Goal: Communication & Community: Answer question/provide support

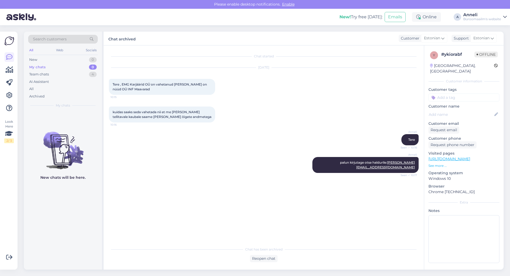
click at [78, 68] on div "My chats 0" at bounding box center [63, 67] width 70 height 7
click at [74, 76] on div "Team chats 4" at bounding box center [63, 74] width 70 height 7
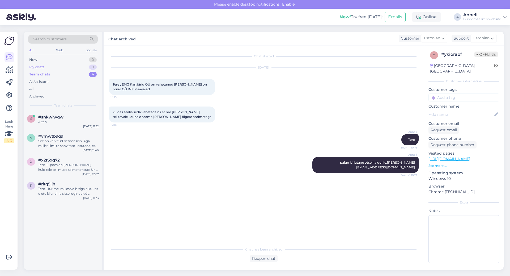
click at [78, 66] on div "My chats 0" at bounding box center [63, 67] width 70 height 7
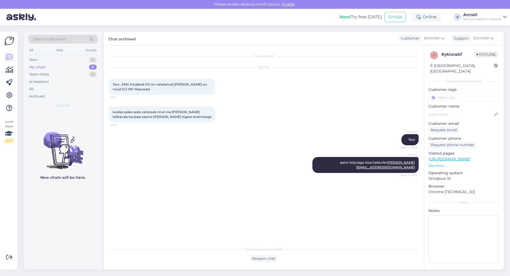
click at [291, 83] on div "[DATE] Tere , EMG Karjäärid OÜ on vahetanud [PERSON_NAME] on nüüd OÜ INF Maavar…" at bounding box center [264, 81] width 310 height 39
click at [230, 207] on div "Chat started [DATE] Tere , EMG Karjäärid OÜ on vahetanud [PERSON_NAME] on nüüd …" at bounding box center [266, 145] width 315 height 188
click at [67, 73] on div "Team chats 4" at bounding box center [63, 74] width 70 height 7
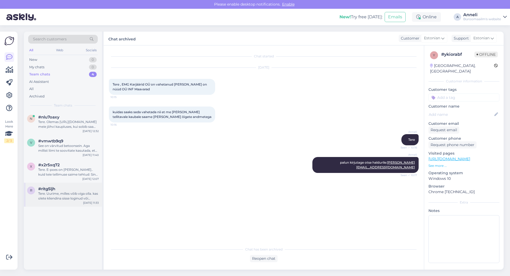
click at [56, 200] on div "Tere. Uurime, milles võib viga olla. kas olete kliendina sisse loginud või küla…" at bounding box center [68, 196] width 61 height 10
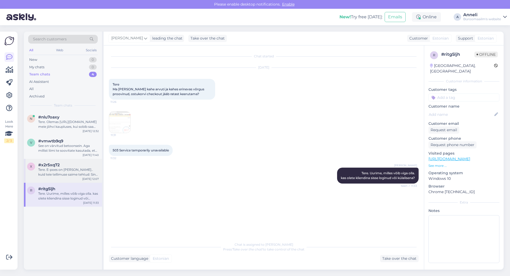
click at [58, 170] on div "Tere. E-poes on [PERSON_NAME].. kuid teie tellimuse saime tehtud: Sinu tellimus…" at bounding box center [68, 172] width 61 height 10
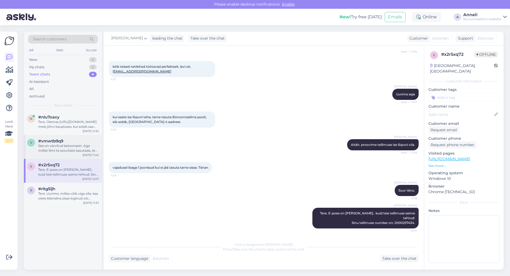
click at [67, 149] on div "See on värvitud betoonsein. Aga millist liimi te soovitate kasutada, et riba ka…" at bounding box center [68, 149] width 61 height 10
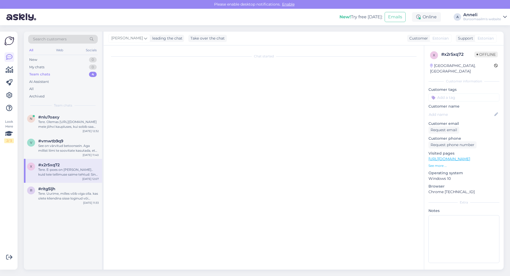
scroll to position [0, 0]
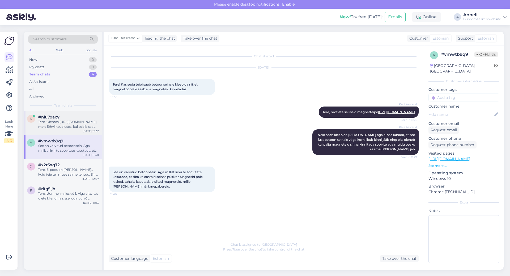
click at [61, 127] on div "Tere. Olemas [URL][DOMAIN_NAME] meie jõhvi kaupluses, kui sobib saam etellida l…" at bounding box center [68, 125] width 61 height 10
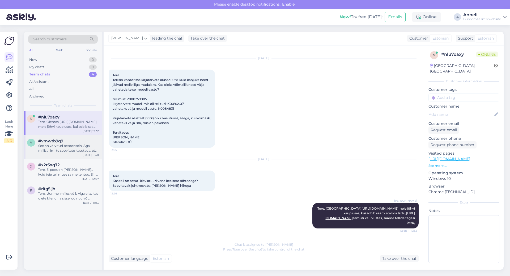
click at [63, 150] on div "See on värvitud betoonsein. Aga millist liimi te soovitate kasutada, et riba ka…" at bounding box center [68, 149] width 61 height 10
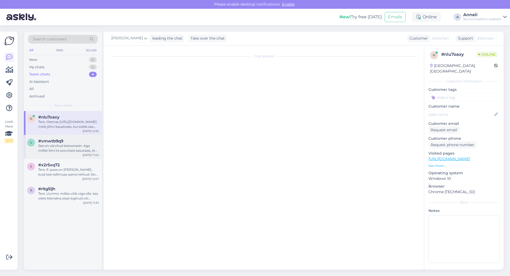
scroll to position [0, 0]
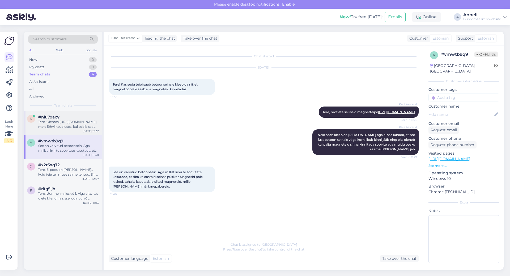
click at [71, 123] on div "Tere. Olemas [URL][DOMAIN_NAME] meie jõhvi kaupluses, kui sobib saam etellida l…" at bounding box center [68, 125] width 61 height 10
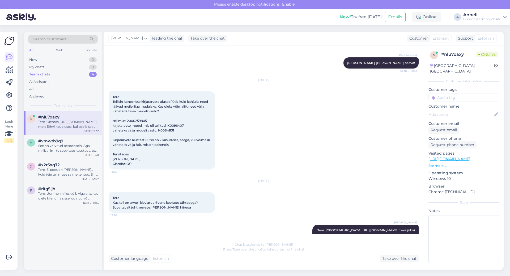
scroll to position [105, 0]
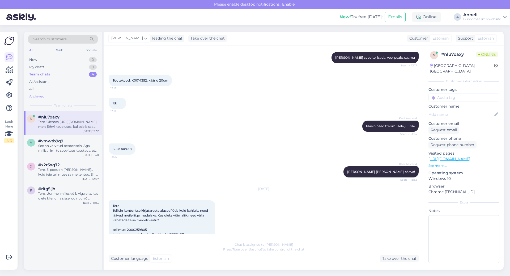
click at [36, 96] on div "Archived" at bounding box center [36, 96] width 15 height 5
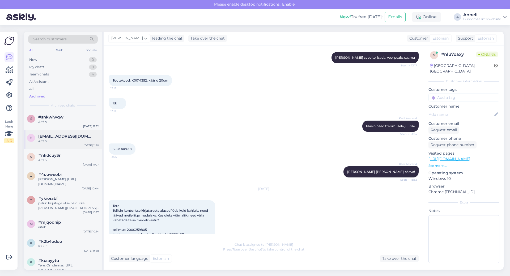
click at [60, 136] on span "[EMAIL_ADDRESS][DOMAIN_NAME]" at bounding box center [65, 136] width 55 height 5
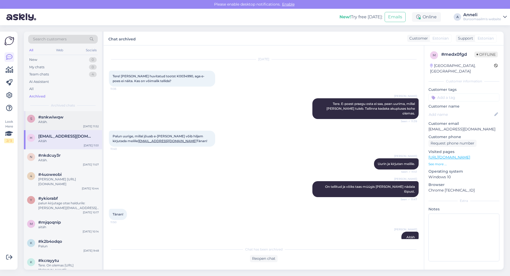
click at [59, 119] on span "#snkwiwqw" at bounding box center [50, 117] width 25 height 5
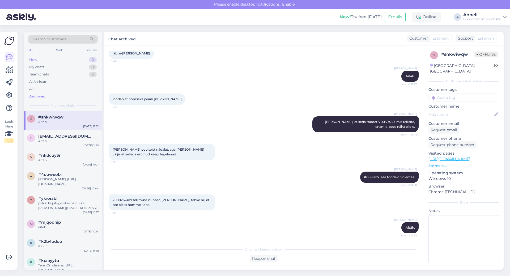
click at [45, 60] on div "New 0" at bounding box center [63, 59] width 70 height 7
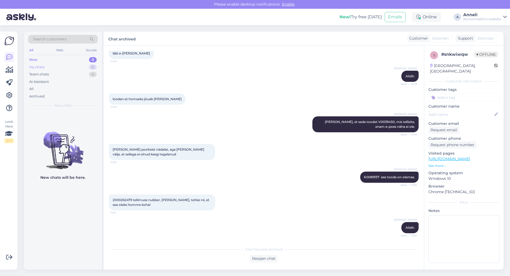
click at [45, 66] on div "My chats 0" at bounding box center [63, 67] width 70 height 7
click at [211, 69] on div "[PERSON_NAME]. Seen ✓ 11:49" at bounding box center [264, 76] width 310 height 23
click at [92, 66] on div "0" at bounding box center [93, 67] width 8 height 5
click at [222, 81] on div "[PERSON_NAME]. Seen ✓ 11:49" at bounding box center [264, 76] width 310 height 23
click at [259, 141] on div "[PERSON_NAME] poolteist nädalat, aga [PERSON_NAME] välja, et sellega ei olnud k…" at bounding box center [264, 152] width 310 height 28
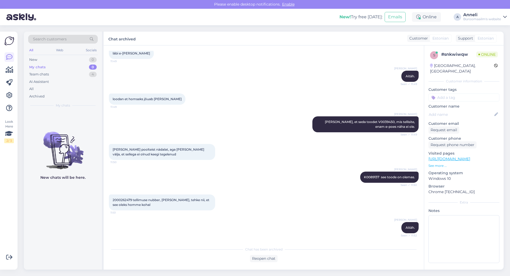
click at [269, 158] on div "[PERSON_NAME] poolteist nädalat, aga [PERSON_NAME] välja, et sellega ei olnud k…" at bounding box center [264, 152] width 310 height 28
drag, startPoint x: 132, startPoint y: 199, endPoint x: 110, endPoint y: 200, distance: 22.6
click at [110, 200] on div "2000262479 tellimuse nubber, [PERSON_NAME], tehke nii, et see oleks homme kohal…" at bounding box center [162, 203] width 106 height 16
copy span "2000262479"
click at [295, 101] on div "loodan et homseks jõuab [PERSON_NAME] 11:49" at bounding box center [264, 99] width 310 height 23
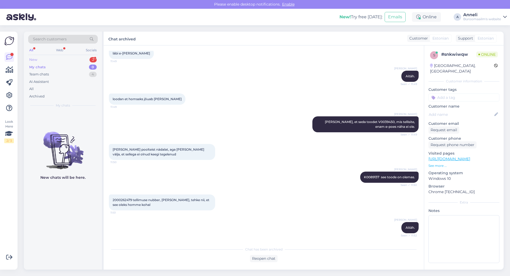
click at [84, 58] on div "New 2" at bounding box center [63, 59] width 70 height 7
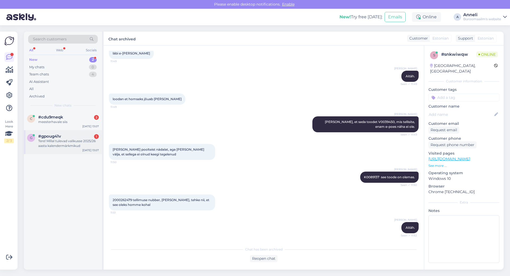
click at [65, 141] on div "Tere! Millal tulevad valikusse 2025/26 aasta kalendermärkmikud" at bounding box center [68, 144] width 61 height 10
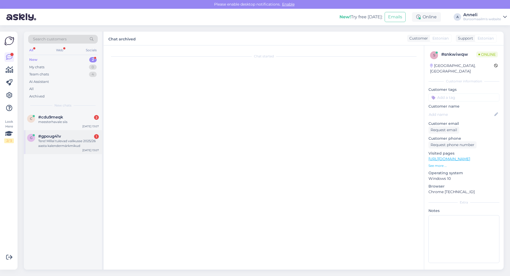
scroll to position [0, 0]
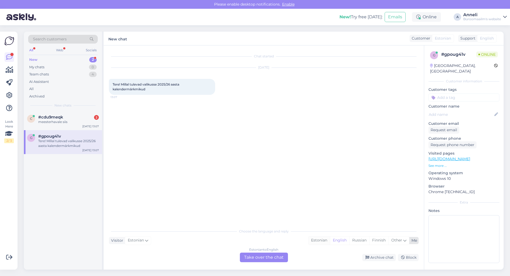
click at [316, 239] on div "Estonian" at bounding box center [320, 241] width 22 height 8
click at [268, 258] on div "Estonian to Estonian Take over the chat" at bounding box center [264, 258] width 48 height 10
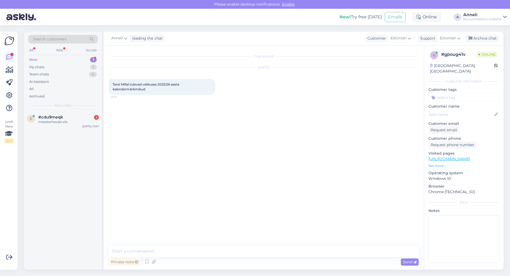
click at [216, 245] on div "Chat started [DATE] Tere! Millal tulevad valikusse 2025/26 aasta kalendermärkmi…" at bounding box center [264, 157] width 321 height 224
click at [216, 248] on textarea at bounding box center [264, 251] width 310 height 11
type textarea "Tere"
click at [115, 251] on textarea "otoobrikuus" at bounding box center [264, 251] width 310 height 11
click at [170, 250] on textarea "oktoobrikuus" at bounding box center [264, 251] width 310 height 11
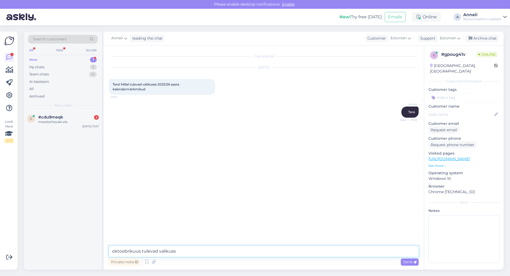
type textarea "oktoobrikuus tulevad valikusse"
click at [43, 118] on span "#cdu9meqk" at bounding box center [50, 117] width 25 height 5
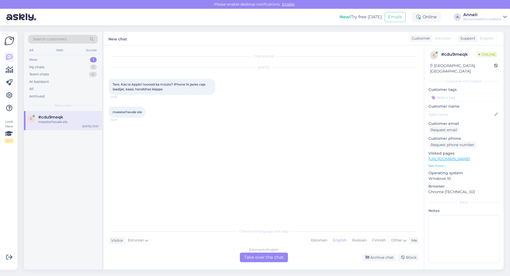
click at [304, 133] on div "Chat started [DATE] Tere. Kas te Apple'i tooteid ka müüte? iPhone 14 jaoks vaja…" at bounding box center [266, 136] width 315 height 170
click at [314, 240] on div "Estonian" at bounding box center [320, 241] width 22 height 8
click at [272, 258] on div "Estonian to Estonian Take over the chat" at bounding box center [264, 258] width 48 height 10
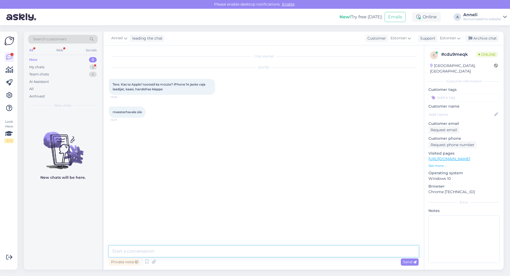
click at [213, 251] on textarea at bounding box center [264, 251] width 310 height 11
type textarea "Tere"
paste textarea "[URL][DOMAIN_NAME]"
type textarea "[URL][DOMAIN_NAME]"
click at [374, 163] on div "Anneli [URL][DOMAIN_NAME] 13:11" at bounding box center [396, 157] width 44 height 11
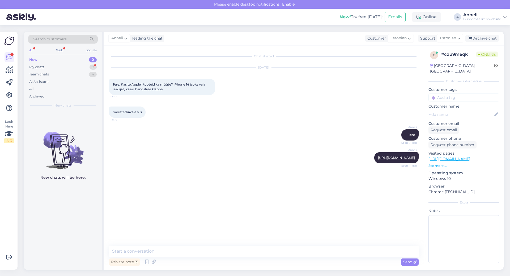
click at [185, 121] on div "meesterhavale siis 13:07" at bounding box center [264, 112] width 310 height 23
click at [174, 248] on textarea at bounding box center [264, 251] width 310 height 11
click at [174, 247] on textarea at bounding box center [264, 251] width 310 height 11
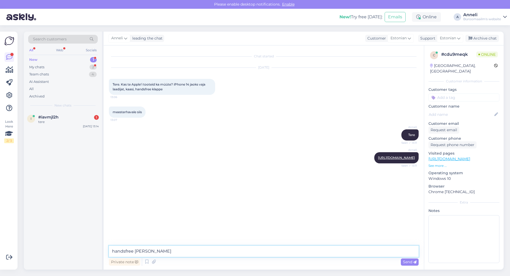
click at [175, 255] on textarea "handsfree [PERSON_NAME]" at bounding box center [264, 251] width 310 height 11
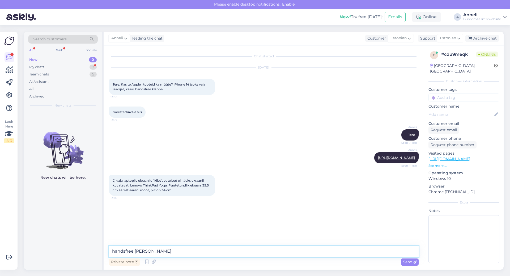
click at [183, 255] on textarea "handsfree [PERSON_NAME]" at bounding box center [264, 251] width 310 height 11
drag, startPoint x: 184, startPoint y: 251, endPoint x: 106, endPoint y: 246, distance: 78.1
click at [106, 246] on div "Chat started [DATE] Tere. Kas te Apple'i tooteid ka müüte? iPhone 14 jaoks vaja…" at bounding box center [264, 157] width 321 height 224
paste textarea "ttps://[DOMAIN_NAME][URL]"
type textarea "[URL][DOMAIN_NAME]"
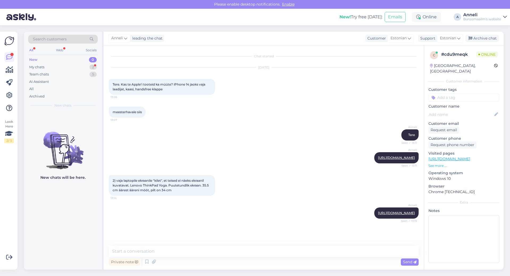
click at [225, 225] on div "Anneli [URL][DOMAIN_NAME] Seen ✓ 13:15" at bounding box center [264, 213] width 310 height 23
click at [231, 253] on textarea at bounding box center [264, 251] width 310 height 11
click at [219, 186] on div at bounding box center [217, 185] width 5 height 21
click at [228, 157] on div "Anneli [URL][DOMAIN_NAME] Seen ✓ 13:11" at bounding box center [264, 157] width 310 height 23
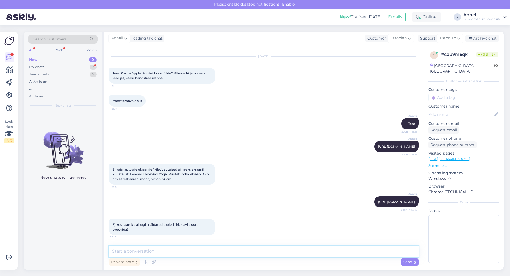
click at [210, 249] on textarea at bounding box center [264, 251] width 310 height 11
click at [111, 251] on textarea "Kui näitab , et toode algab K-tähe" at bounding box center [264, 251] width 310 height 11
click at [215, 252] on textarea "3) Kui näitab , et toode algab K-tähe" at bounding box center [264, 251] width 310 height 11
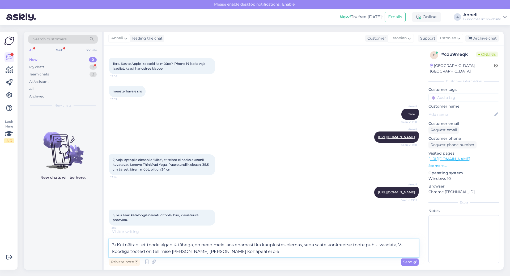
type textarea "3) Kui näitab , et toode algab K-tähega, on need meie laos enamasti ka kauplust…"
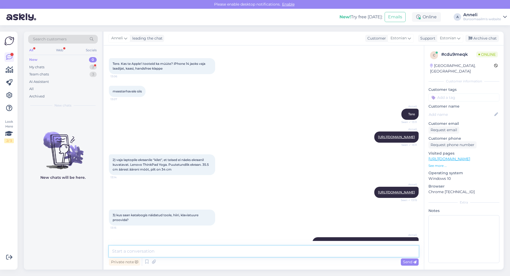
scroll to position [58, 0]
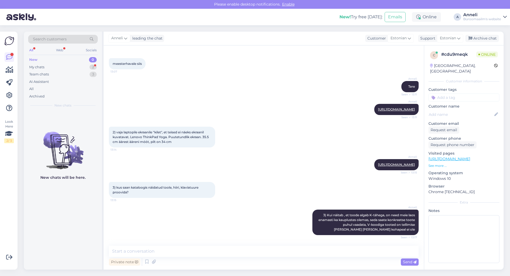
click at [180, 134] on span "2) vaja laptopile ekraanile "kilet", et teised ei näeks ekraanil kuvatavat. Len…" at bounding box center [161, 137] width 97 height 14
drag, startPoint x: 178, startPoint y: 138, endPoint x: 115, endPoint y: 127, distance: 63.8
click at [115, 127] on div "2) vaja laptopile ekraanile "kilet", et teised ei näeks ekraanil kuvatavat. Len…" at bounding box center [162, 137] width 106 height 21
copy span "vaja laptopile ekraanile "kilet", et teised ei näeks ekraanil kuvatavat. Lenovo…"
click at [271, 181] on div "3) kus saan kataloogis näidatud toole, hiiri, klaviatuure proovida? 13:15" at bounding box center [264, 190] width 310 height 28
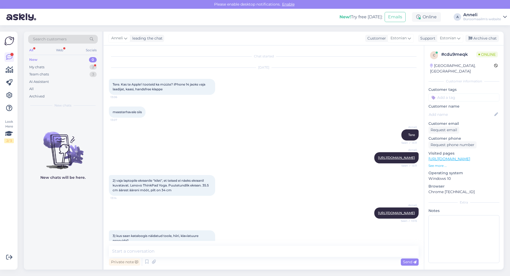
scroll to position [100, 0]
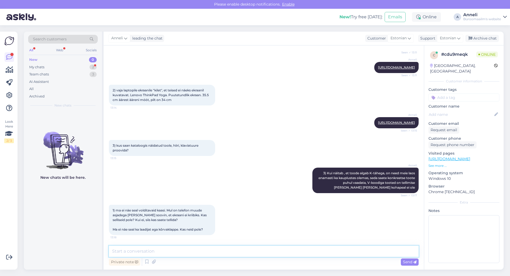
click at [184, 251] on textarea at bounding box center [264, 251] width 310 height 11
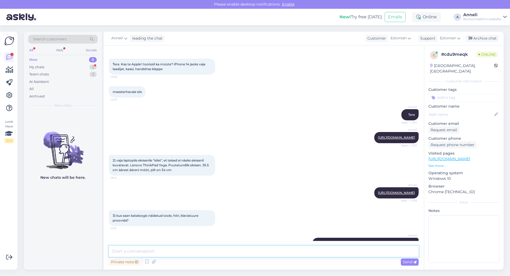
click at [206, 254] on textarea at bounding box center [264, 251] width 310 height 11
type textarea "A"
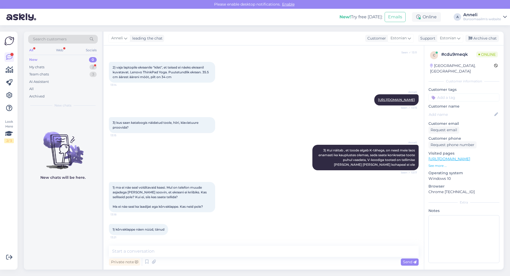
click at [244, 148] on div "Anneli 3) Kui näitab , et toode algab K-tähega, on need meie laos enamasti ka k…" at bounding box center [264, 157] width 310 height 37
click at [184, 252] on textarea at bounding box center [264, 251] width 310 height 11
click at [173, 251] on textarea at bounding box center [264, 251] width 310 height 11
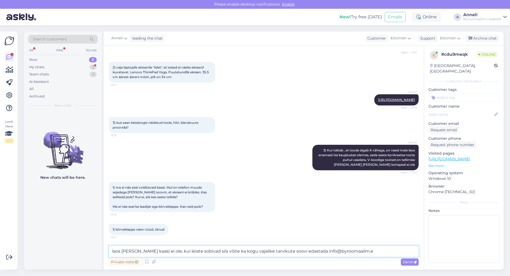
type textarea "laos [PERSON_NAME] kaasi ei ole, kui leiate sobivad siis võite ka kogu vajalike…"
click at [364, 250] on textarea "laos [PERSON_NAME] kaasi ei ole, kui leiate sobivad siis võite ka kogu vajalike…" at bounding box center [264, 251] width 310 height 11
click at [292, 250] on textarea "laos [PERSON_NAME] kaasi ei ole, kui leiate sobivad siis võite ka kogu vajalike…" at bounding box center [264, 251] width 310 height 11
click at [389, 251] on textarea "laos [PERSON_NAME] kaasi ei ole, kui leiate sobivad siis võite ka kogu vajalike…" at bounding box center [264, 251] width 310 height 11
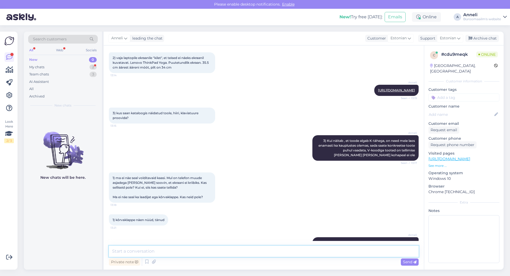
scroll to position [150, 0]
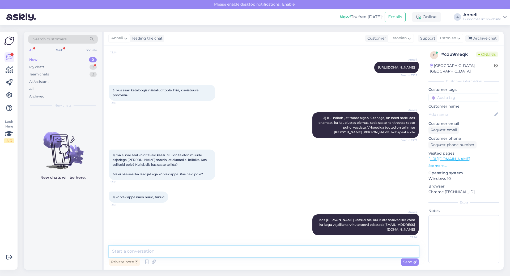
click at [389, 251] on textarea at bounding box center [264, 251] width 310 height 11
type textarea "siis saan otse tootejuhile edastada ja teile pakkumise vastu saata."
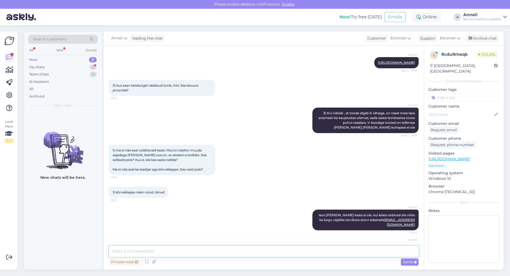
scroll to position [178, 0]
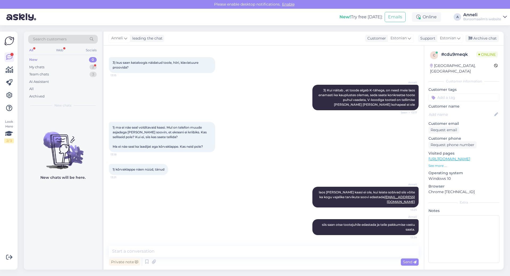
click at [289, 140] on div "1) ma ei näe seal volditavaid kaasi. Mul on telefon muude asjadega [PERSON_NAME…" at bounding box center [264, 137] width 310 height 42
click at [87, 68] on div "My chats 2" at bounding box center [63, 67] width 70 height 7
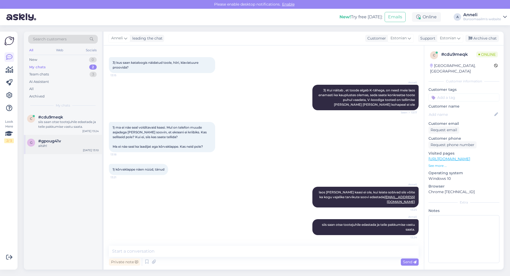
click at [49, 145] on div "aitäh!" at bounding box center [68, 146] width 61 height 5
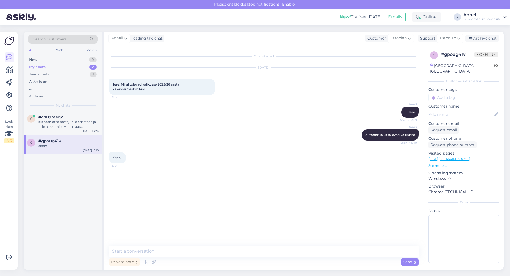
drag, startPoint x: 357, startPoint y: 151, endPoint x: 351, endPoint y: 167, distance: 16.5
click at [357, 151] on div "aitäh! 13:10" at bounding box center [264, 157] width 310 height 23
click at [271, 250] on textarea at bounding box center [264, 251] width 310 height 11
click at [475, 40] on div "Archive chat" at bounding box center [482, 38] width 33 height 7
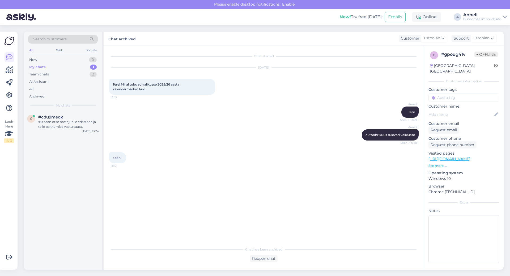
click at [208, 137] on div "[PERSON_NAME] oktoobrikuus tulevad valikusse Seen ✓ 13:10" at bounding box center [264, 135] width 310 height 23
click at [62, 120] on div "siis saan otse tootejuhile edastada ja teile pakkumise vastu saata." at bounding box center [68, 125] width 61 height 10
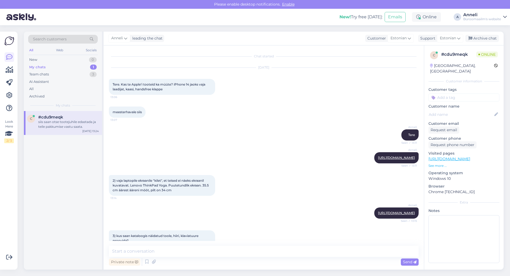
scroll to position [178, 0]
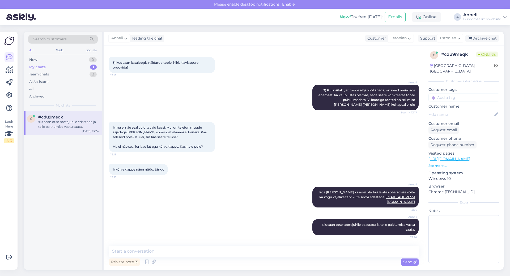
click at [248, 176] on div "1) kõrvaklappe näen nüüd, tänud 13:21" at bounding box center [264, 169] width 310 height 23
click at [212, 135] on div "1) ma ei näe seal volditavaid kaasi. Mul on telefon muude asjadega [PERSON_NAME…" at bounding box center [162, 137] width 106 height 30
click at [239, 142] on div "1) ma ei näe seal volditavaid kaasi. Mul on telefon muude asjadega [PERSON_NAME…" at bounding box center [264, 137] width 310 height 42
click at [207, 247] on textarea at bounding box center [264, 251] width 310 height 11
click at [173, 251] on textarea at bounding box center [264, 251] width 310 height 11
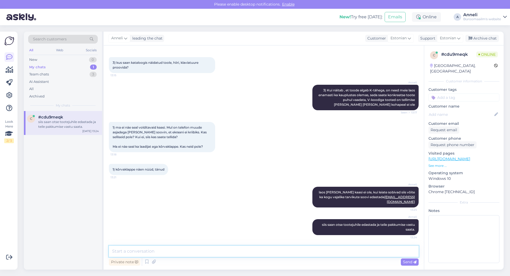
paste textarea "[URL][DOMAIN_NAME][PERSON_NAME]"
type textarea "[URL][DOMAIN_NAME][PERSON_NAME]"
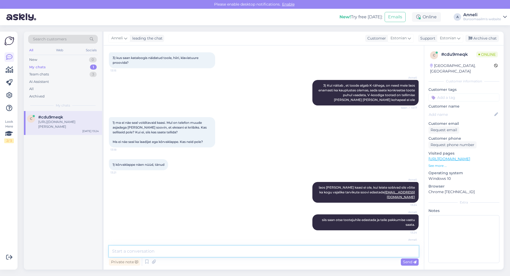
scroll to position [210, 0]
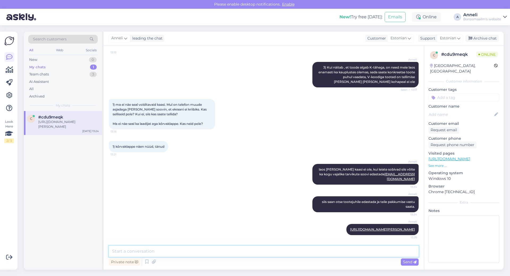
click at [154, 246] on textarea at bounding box center [264, 251] width 310 height 11
paste textarea "[URL][DOMAIN_NAME]"
type textarea "ei tea täpselt milline otsik iphone 14 laadijal olema peaks: [URL][DOMAIN_NAME]"
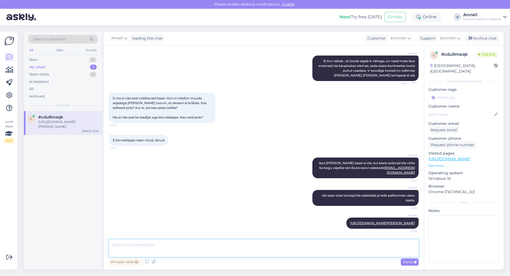
scroll to position [252, 0]
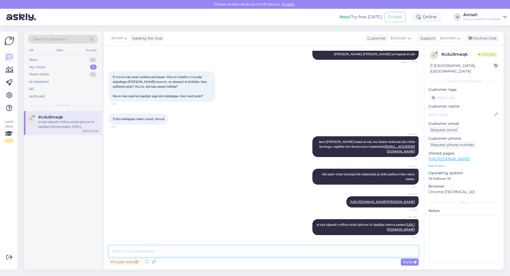
click at [306, 254] on textarea at bounding box center [264, 251] width 310 height 11
paste textarea "[URL][DOMAIN_NAME]"
type textarea "võibolla võiks ka see sobida: [URL][DOMAIN_NAME]"
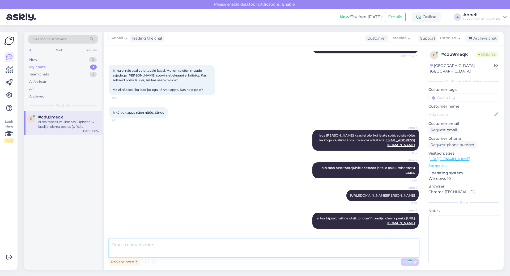
scroll to position [294, 0]
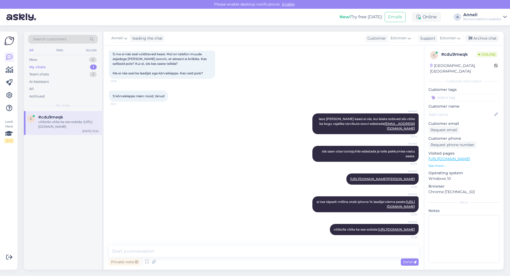
click at [206, 108] on div "Anneli laos [PERSON_NAME] kaasi ei ole, kui leiate sobivad siis võite ka kogu v…" at bounding box center [264, 124] width 310 height 32
click at [225, 252] on textarea at bounding box center [264, 251] width 310 height 11
type textarea """
paste textarea "[URL][DOMAIN_NAME]"
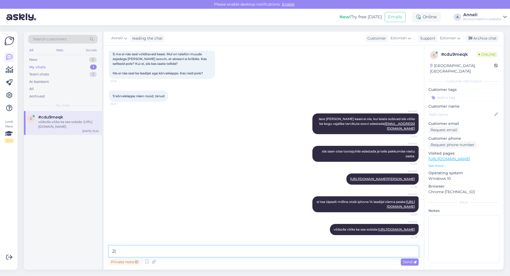
type textarea "2) [URL][DOMAIN_NAME]"
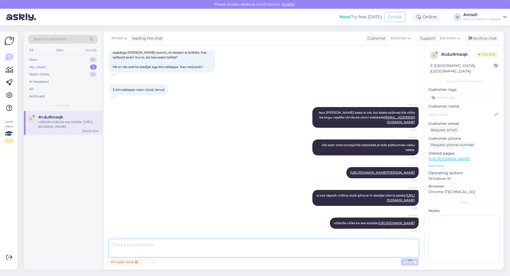
scroll to position [332, 0]
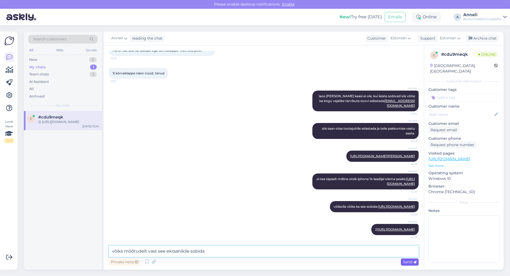
type textarea "võiks mõõtudelt vast see ekraanikile sobida"
click at [415, 262] on icon at bounding box center [415, 262] width 3 height 3
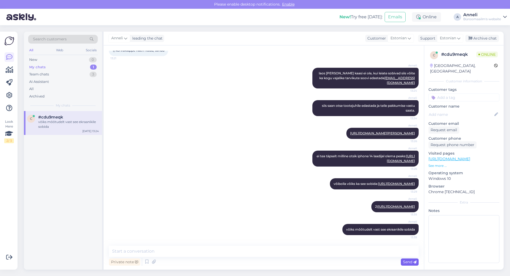
scroll to position [355, 0]
click at [43, 97] on div "Archived" at bounding box center [36, 96] width 15 height 5
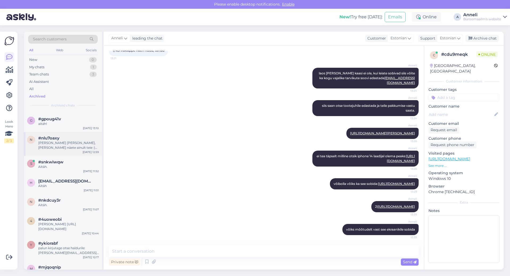
scroll to position [27, 0]
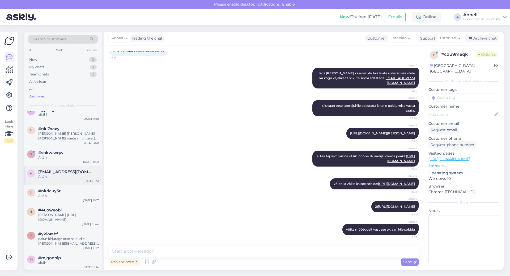
click at [41, 178] on div "Aitäh" at bounding box center [68, 176] width 61 height 5
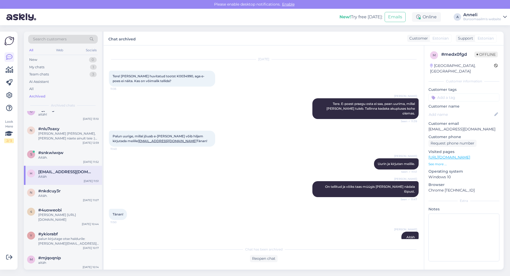
scroll to position [0, 0]
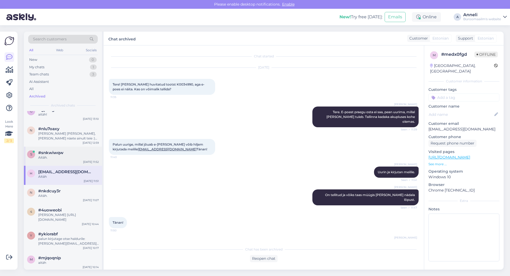
click at [57, 155] on span "#snkwiwqw" at bounding box center [50, 152] width 25 height 5
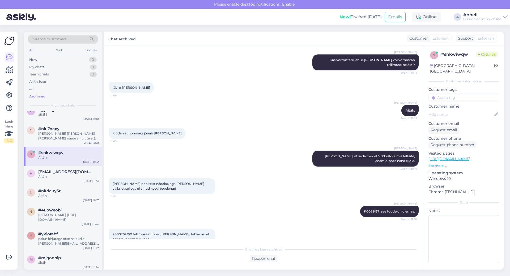
scroll to position [1714, 0]
click at [63, 153] on div "#snkwiwqw" at bounding box center [68, 152] width 61 height 5
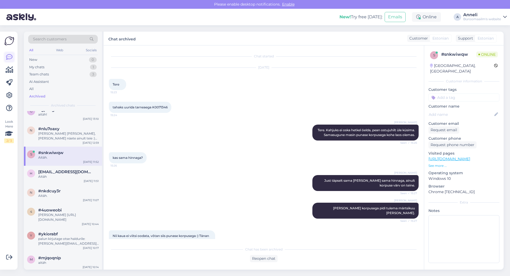
click at [7, 57] on icon at bounding box center [9, 57] width 6 height 6
click at [40, 58] on div "New 0" at bounding box center [63, 59] width 70 height 7
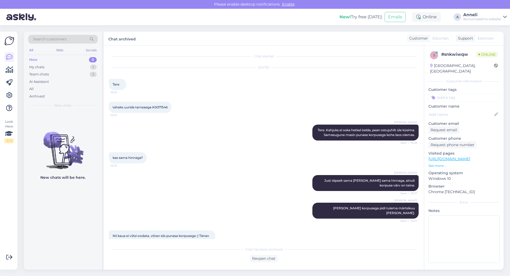
click at [202, 90] on div "[DATE] Tere 15:23" at bounding box center [264, 79] width 310 height 34
click at [207, 146] on div "[PERSON_NAME] Tere. Kahjuks ei oska hetkel öelda, pean ostujuhilt üle küsima. S…" at bounding box center [264, 133] width 310 height 28
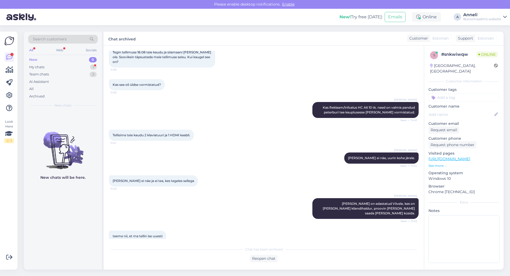
scroll to position [1767, 0]
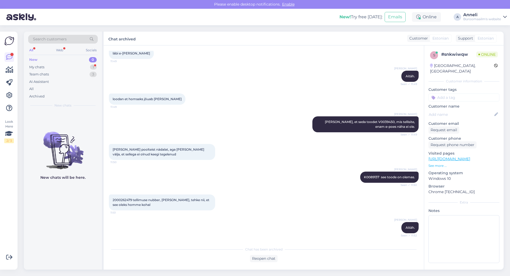
click at [94, 63] on div "New 0" at bounding box center [63, 59] width 70 height 7
click at [94, 65] on div "1" at bounding box center [93, 67] width 7 height 5
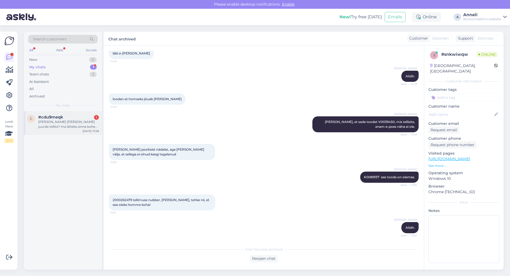
click at [67, 126] on div "[PERSON_NAME] [PERSON_NAME] juurde tellite? ma läheks sinna kohe kohapeale vaat…" at bounding box center [68, 125] width 61 height 10
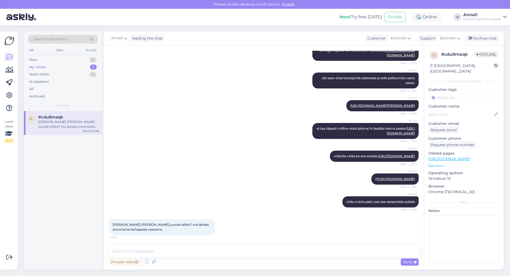
click at [190, 149] on div "Anneli võibolla võiks ka see sobida: [URL][DOMAIN_NAME] Seen ✓ 13:29" at bounding box center [264, 156] width 310 height 23
click at [229, 251] on textarea at bounding box center [264, 251] width 310 height 11
type textarea "e"
click at [242, 251] on textarea at bounding box center [264, 251] width 310 height 11
click at [202, 249] on textarea at bounding box center [264, 251] width 310 height 11
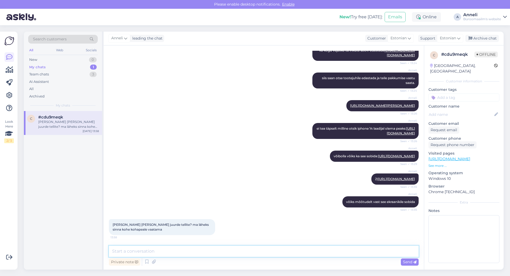
click at [202, 249] on textarea at bounding box center [264, 251] width 310 height 11
click at [170, 187] on div "Anneli 2) [URL][DOMAIN_NAME] Seen ✓ 13:35" at bounding box center [264, 179] width 310 height 23
click at [179, 204] on div "Anneli võiks mõõtudelt vast see ekraanikile sobida Seen ✓ 13:35" at bounding box center [264, 202] width 310 height 23
click at [180, 201] on div "Anneli võiks mõõtudelt vast see ekraanikile sobida Seen ✓ 13:35" at bounding box center [264, 202] width 310 height 23
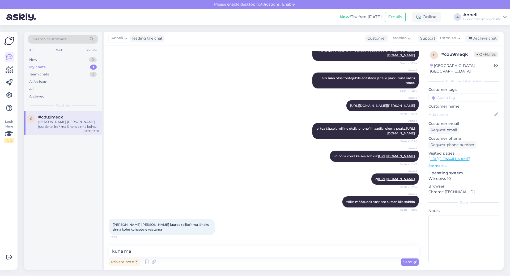
click at [208, 145] on div "Anneli võibolla võiks ka see sobida: [URL][DOMAIN_NAME] Seen ✓ 13:29" at bounding box center [264, 156] width 310 height 23
click at [206, 145] on div "Anneli võibolla võiks ka see sobida: [URL][DOMAIN_NAME] Seen ✓ 13:29" at bounding box center [264, 156] width 310 height 23
click at [210, 168] on div "Anneli 2) [URL][DOMAIN_NAME] Seen ✓ 13:35" at bounding box center [264, 179] width 310 height 23
click at [235, 183] on div "Anneli 2) [URL][DOMAIN_NAME] Seen ✓ 13:35" at bounding box center [264, 179] width 310 height 23
click at [157, 248] on textarea "kuna ma" at bounding box center [264, 251] width 310 height 11
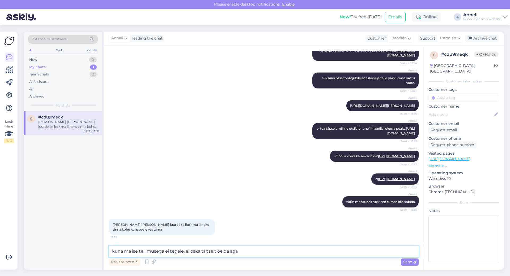
click at [245, 252] on textarea "kuna ma ise tellimusega ei tegele, ei oska täpselt öelda aga" at bounding box center [264, 251] width 310 height 11
click at [255, 253] on textarea "kuna ma ise tellimusega ei tegele, ei oska täpselt öelda aga" at bounding box center [264, 251] width 310 height 11
drag, startPoint x: 288, startPoint y: 250, endPoint x: 284, endPoint y: 251, distance: 3.5
click at [284, 251] on textarea "kuna ma ise tellimusega ei tegele, ei oska täpselt öelda aga nt. euronicsis on …" at bounding box center [264, 251] width 310 height 11
click at [378, 251] on textarea "kuna ma ise tellimusega ei tegele, ei oska täpselt öelda aga nt. [DEMOGRAPHIC_D…" at bounding box center [264, 251] width 310 height 11
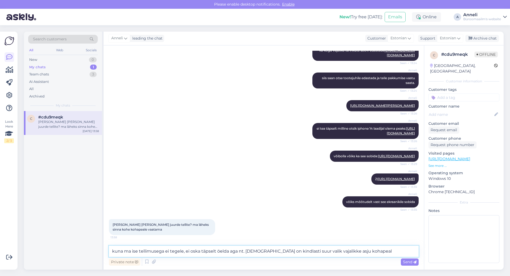
click at [246, 251] on textarea "kuna ma ise tellimusega ei tegele, ei oska täpselt öelda aga nt. [DEMOGRAPHIC_D…" at bounding box center [264, 251] width 310 height 11
click at [380, 251] on textarea "kuna ma ise tellimusega ei tegele, ei oska täpselt öelda aga nt. Euronicsis on …" at bounding box center [264, 251] width 310 height 11
click at [413, 251] on textarea "kuna ma ise tellimusega ei tegele, ei oska täpselt öelda aga nt. Euronicsis on …" at bounding box center [264, 251] width 310 height 11
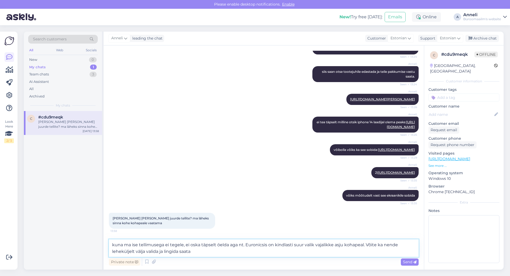
click at [177, 252] on textarea "kuna ma ise tellimusega ei tegele, ei oska täpselt öelda aga nt. Euronicsis on …" at bounding box center [264, 248] width 310 height 18
click at [208, 252] on textarea "kuna ma ise tellimusega ei tegele, ei oska täpselt öelda aga nt. Euronicsis on …" at bounding box center [264, 248] width 310 height 18
type textarea "kuna ma ise tellimusega ei tegele, ei oska täpselt öelda aga nt. Euronicsis on …"
click at [414, 262] on icon at bounding box center [415, 262] width 3 height 3
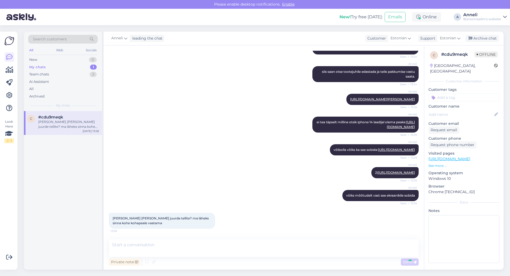
scroll to position [419, 0]
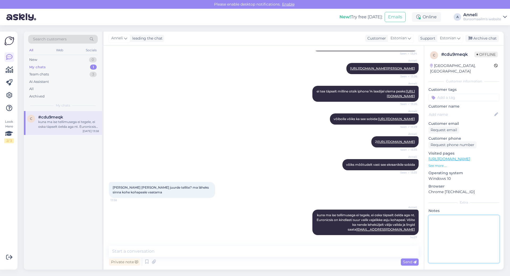
click at [463, 232] on textarea at bounding box center [464, 239] width 71 height 48
click at [281, 249] on textarea at bounding box center [264, 251] width 310 height 11
click at [286, 168] on div "Anneli võiks mõõtudelt vast see ekraanikile sobida Seen ✓ 13:35" at bounding box center [264, 164] width 310 height 23
click at [270, 206] on div "[PERSON_NAME] ma ise tellimusega ei tegele, ei oska täpselt öelda aga nt. Euron…" at bounding box center [264, 222] width 310 height 37
click at [276, 191] on div "[PERSON_NAME] [PERSON_NAME] juurde tellite? ma läheks sinna kohe kohapeale vaat…" at bounding box center [264, 190] width 310 height 28
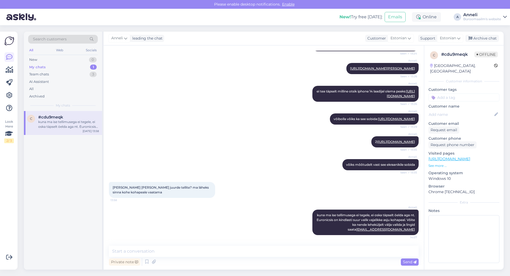
click at [213, 108] on div "Anneli võibolla võiks ka see sobida: [URL][DOMAIN_NAME] Seen ✓ 13:29" at bounding box center [264, 119] width 310 height 23
click at [137, 13] on div "New! Try free [DATE]: Emails Online A Anneli Büroomaailm's website" at bounding box center [255, 17] width 510 height 16
click at [122, 108] on div "Anneli võibolla võiks ka see sobida: [URL][DOMAIN_NAME] Seen ✓ 13:29" at bounding box center [264, 119] width 310 height 23
